Goal: Information Seeking & Learning: Check status

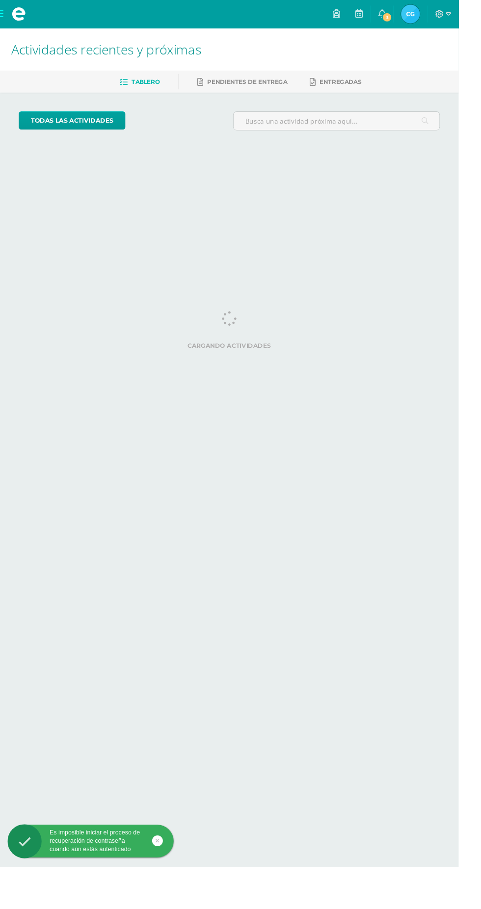
click at [440, 12] on img at bounding box center [430, 15] width 20 height 20
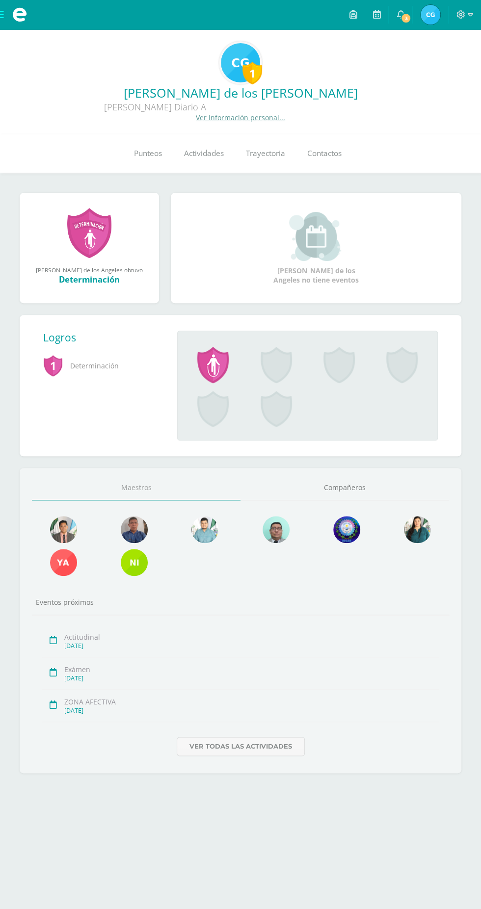
click at [158, 154] on span "Punteos" at bounding box center [148, 153] width 28 height 10
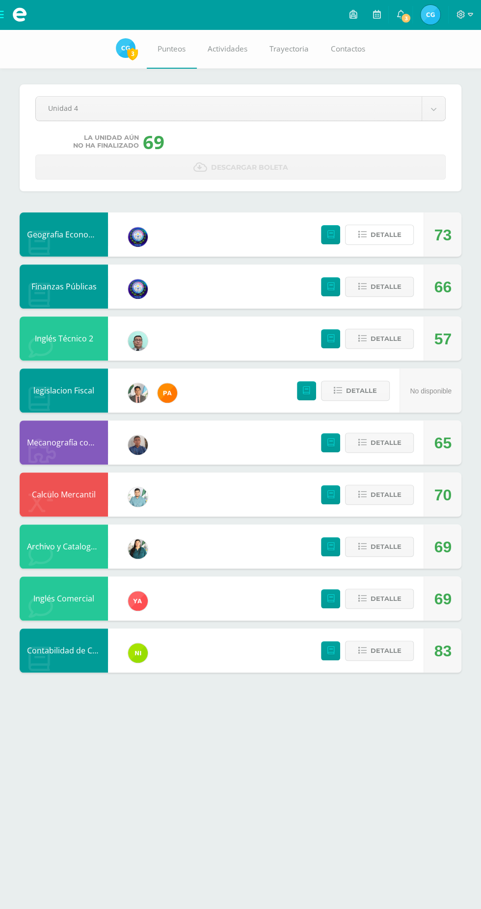
click at [389, 233] on span "Detalle" at bounding box center [385, 235] width 31 height 18
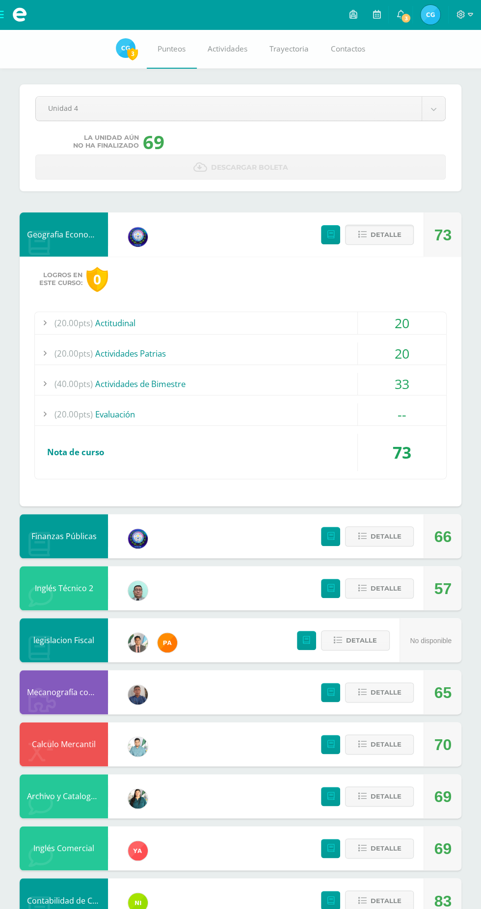
click at [389, 234] on span "Detalle" at bounding box center [385, 235] width 31 height 18
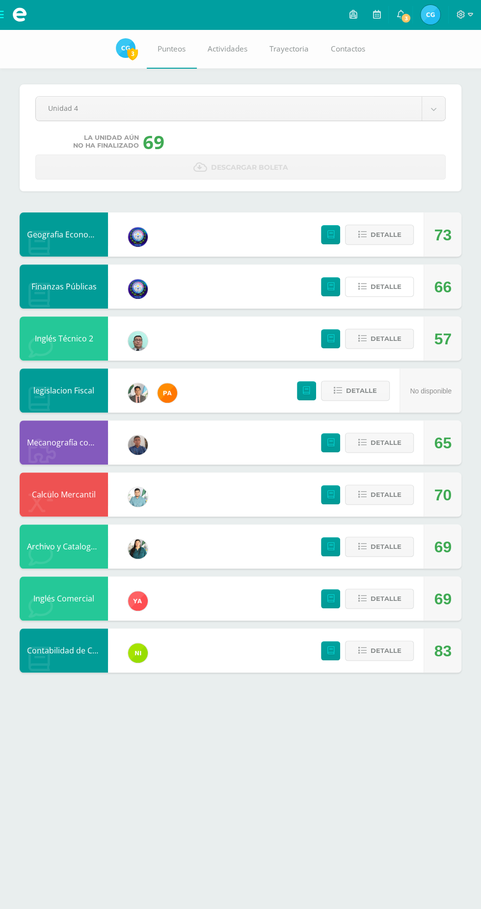
click at [397, 280] on span "Detalle" at bounding box center [385, 287] width 31 height 18
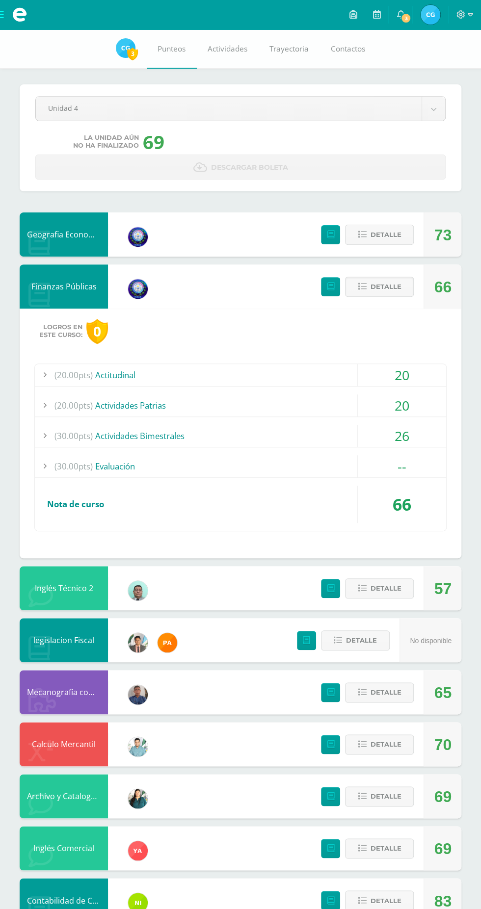
click at [384, 287] on span "Detalle" at bounding box center [385, 287] width 31 height 18
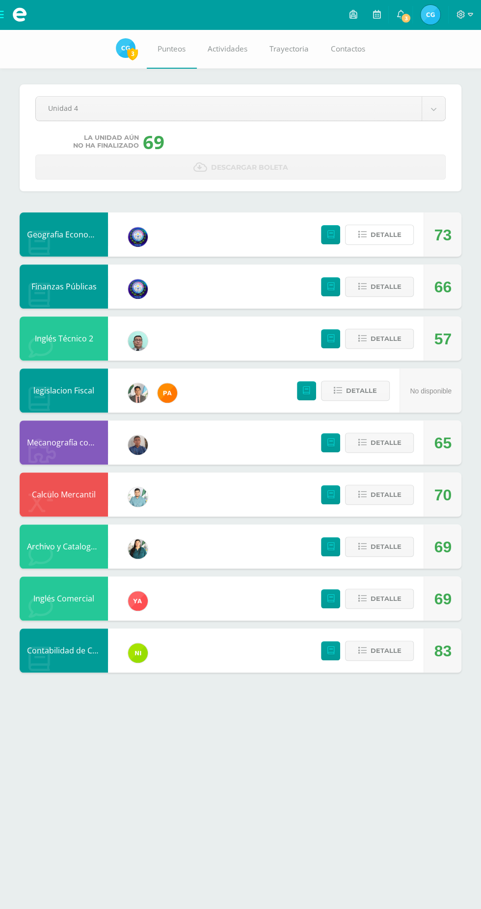
click at [386, 234] on span "Detalle" at bounding box center [385, 235] width 31 height 18
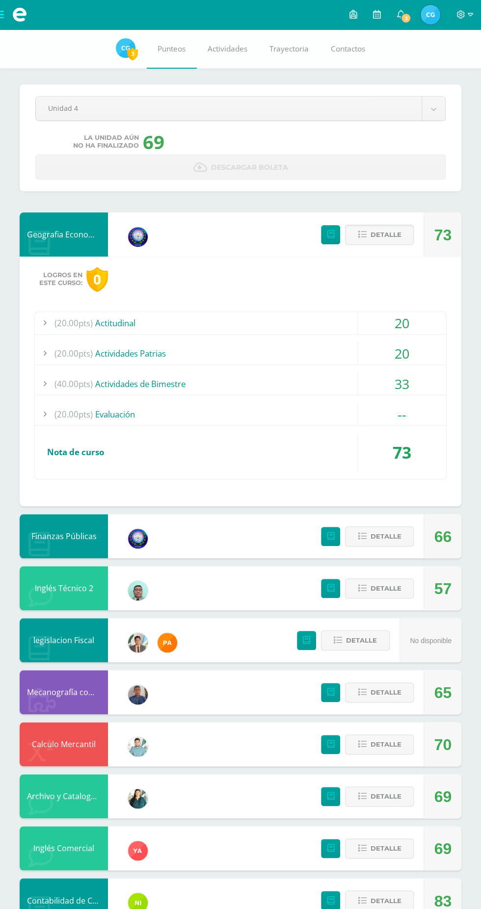
click at [381, 234] on span "Detalle" at bounding box center [385, 235] width 31 height 18
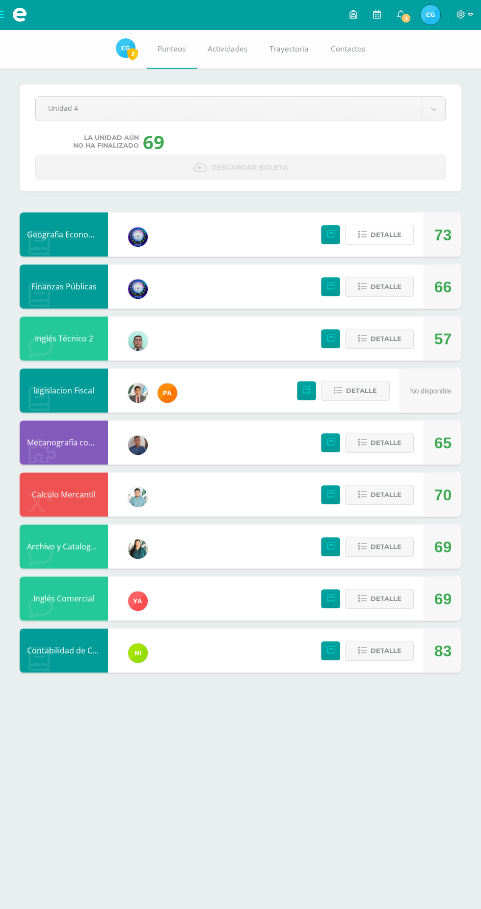
click at [388, 229] on span "Detalle" at bounding box center [385, 235] width 31 height 18
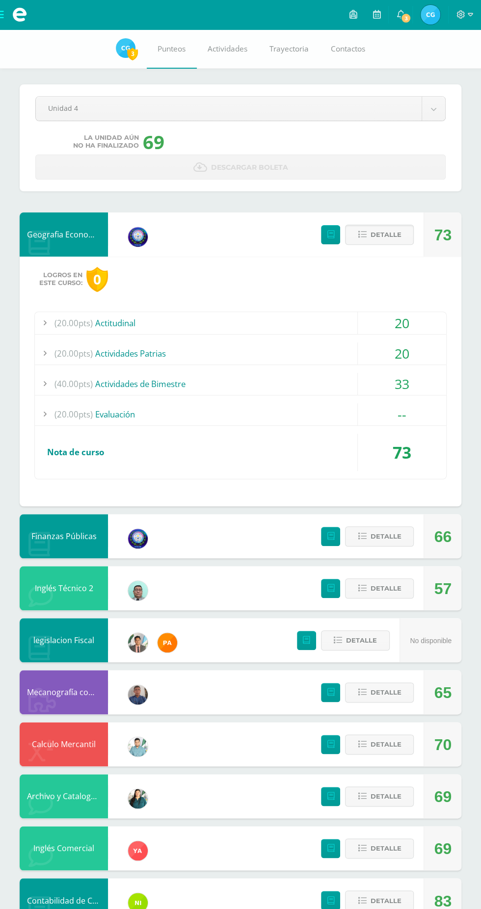
click at [341, 375] on div "(40.00pts) Actividades de Bimestre" at bounding box center [240, 384] width 411 height 22
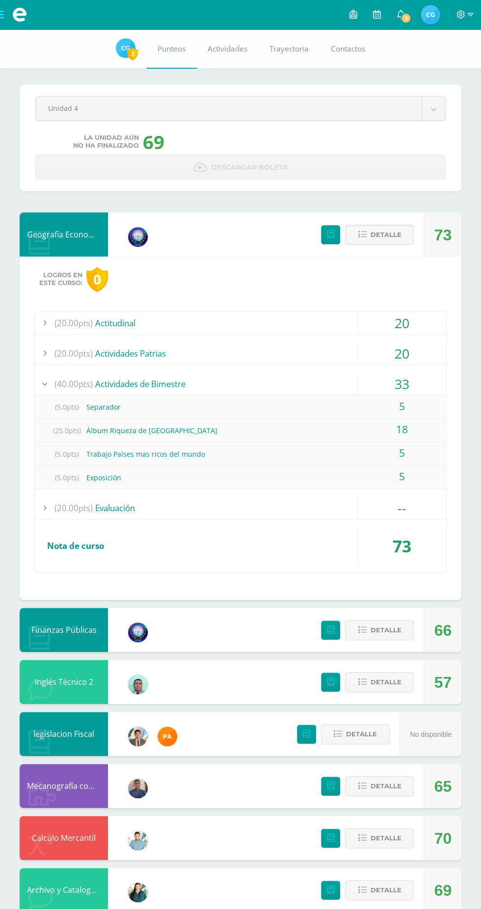
click at [345, 385] on div "(40.00pts) Actividades de Bimestre" at bounding box center [240, 384] width 411 height 22
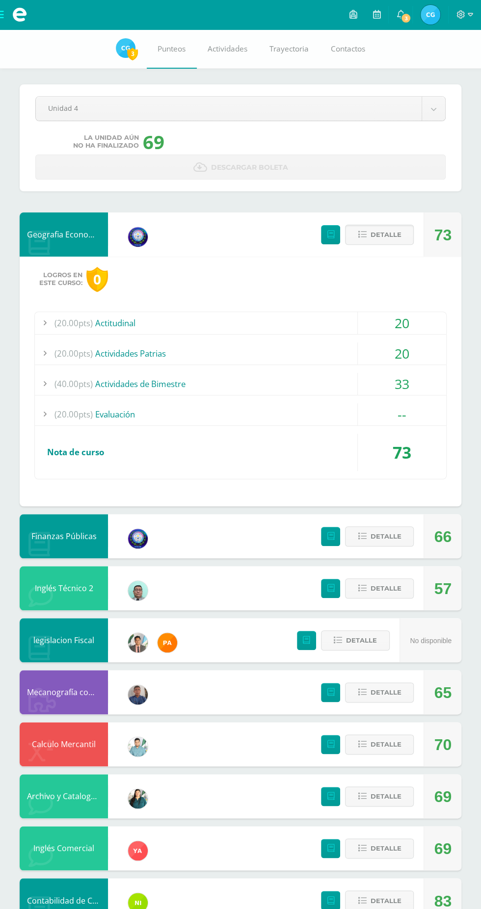
click at [389, 234] on span "Detalle" at bounding box center [385, 235] width 31 height 18
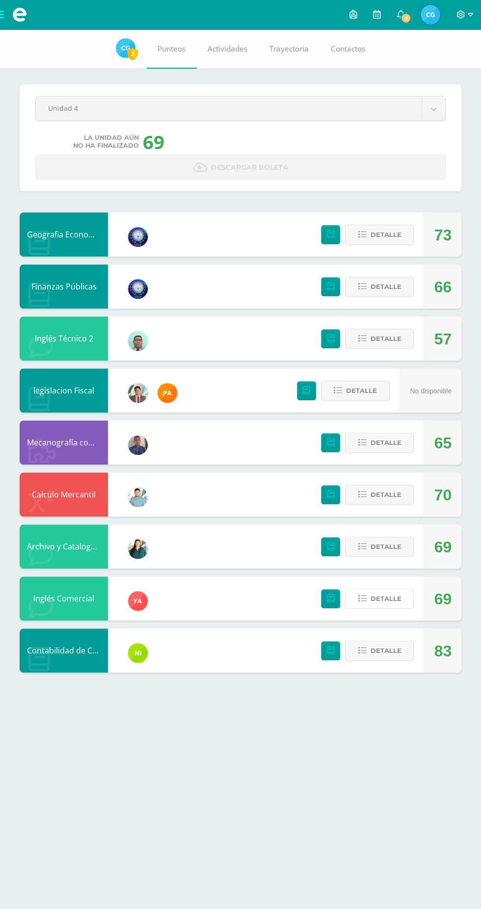
click at [396, 594] on span "Detalle" at bounding box center [385, 598] width 31 height 18
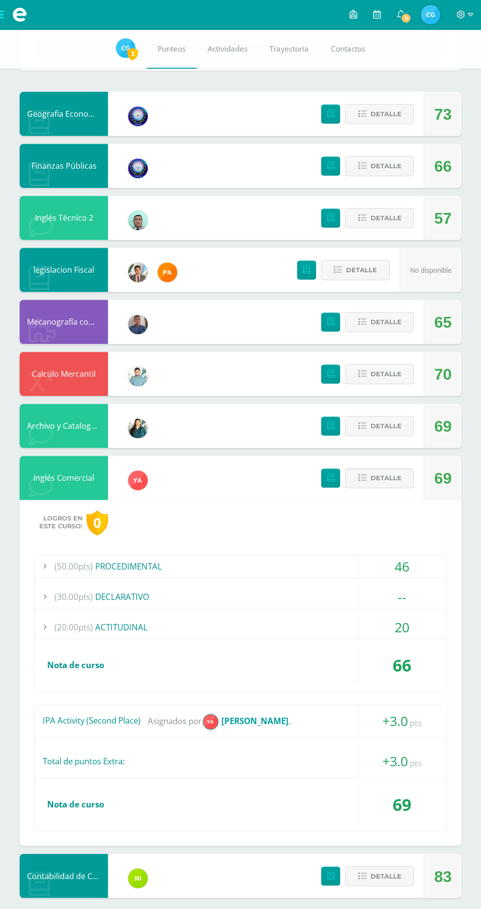
scroll to position [126, 0]
